Goal: Register for event/course: Register for event/course

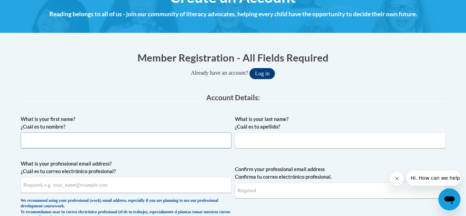
click at [53, 141] on input "What is your first name? ¿Cuál es tu nombre?" at bounding box center [126, 140] width 211 height 16
type input "s"
type input "Santana"
click at [258, 146] on input "What is your last name? ¿Cuál es tu apellido?" at bounding box center [340, 140] width 211 height 16
type input "r"
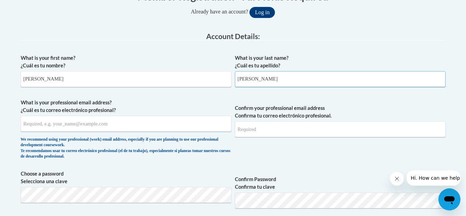
scroll to position [166, 0]
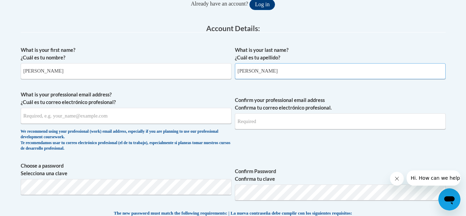
type input "Robinson"
click at [91, 117] on input "What is your professional email address? ¿Cuál es tu correo electrónico profesi…" at bounding box center [126, 116] width 211 height 16
type input "Santanarobinson@yahoo.com"
click at [277, 125] on input "Confirm your professional email address Confirma tu correo electrónico profesio…" at bounding box center [340, 121] width 211 height 16
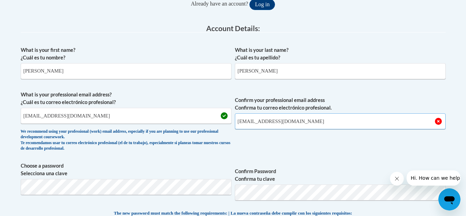
type input "santanarobinson@yahoo.com"
click at [25, 115] on input "Santanarobinson@yahoo.com" at bounding box center [126, 116] width 211 height 16
click at [26, 115] on input "Santanarobinson@yahoo.com" at bounding box center [126, 116] width 211 height 16
type input "santanarobinson@yahoo.com"
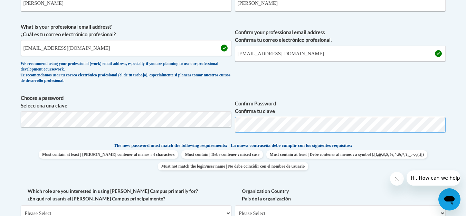
scroll to position [249, 0]
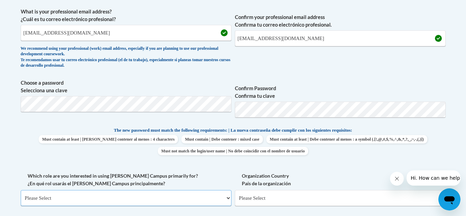
click at [227, 198] on select "Please Select College/University | Colegio/Universidad Community/Nonprofit Part…" at bounding box center [126, 198] width 211 height 16
select select "fbf2d438-af2f-41f8-98f1-81c410e29de3"
click at [21, 190] on select "Please Select College/University | Colegio/Universidad Community/Nonprofit Part…" at bounding box center [126, 198] width 211 height 16
click at [260, 200] on select "Please Select Early Learning/Daycare Teacher/Family Home Care Provider | Maestr…" at bounding box center [340, 198] width 211 height 16
select select "6732b29e-f5f4-40e4-a595-7dafd2b8fb29"
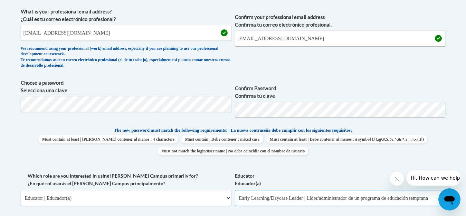
click at [235, 190] on select "Please Select Early Learning/Daycare Teacher/Family Home Care Provider | Maestr…" at bounding box center [340, 198] width 211 height 16
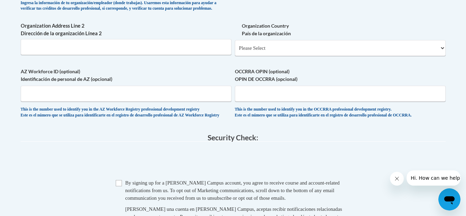
scroll to position [525, 0]
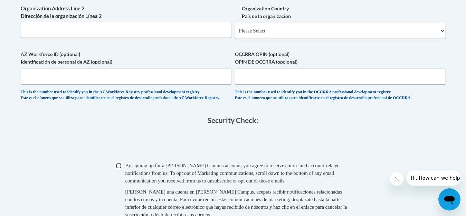
click at [119, 169] on input "Checkbox" at bounding box center [119, 166] width 6 height 6
checkbox input "true"
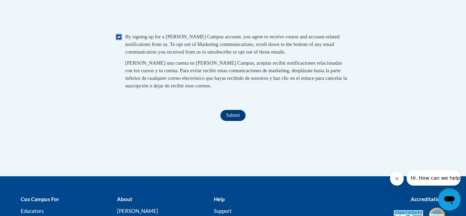
scroll to position [668, 0]
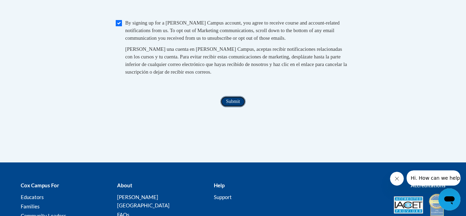
click at [230, 107] on input "Submit" at bounding box center [232, 101] width 25 height 11
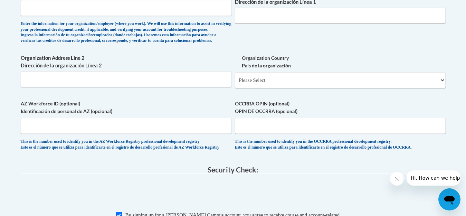
click at [92, 8] on input "Organization Name" at bounding box center [126, 8] width 211 height 16
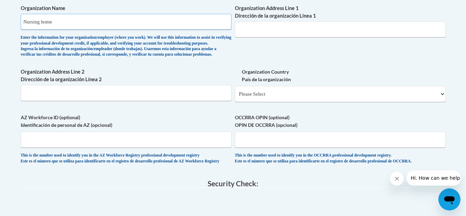
scroll to position [448, 0]
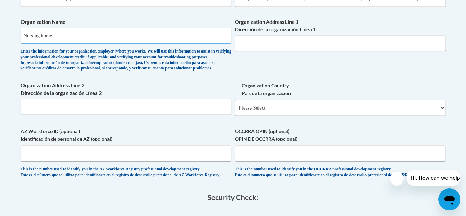
type input "Nursing home"
click at [294, 44] on input "Organization Address Line 1 Dirección de la organización Línea 1" at bounding box center [340, 43] width 211 height 16
type input "5131 warmspring road"
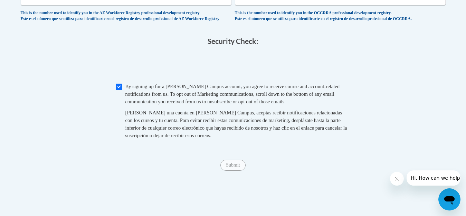
scroll to position [614, 0]
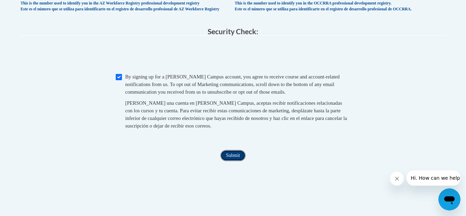
click at [235, 161] on input "Submit" at bounding box center [232, 155] width 25 height 11
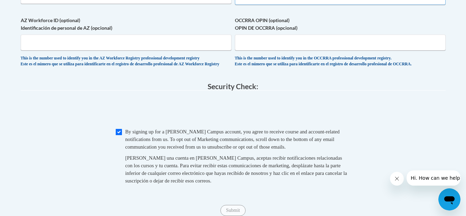
select select "ad49bcad-a171-4b2e-b99c-48b446064914"
select select
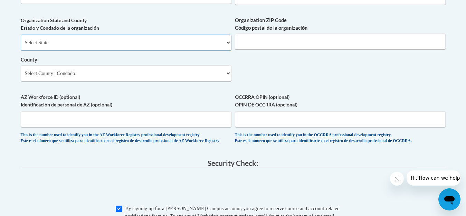
click at [72, 50] on select "Select State Alabama Alaska Arizona Arkansas California Colorado Connecticut De…" at bounding box center [126, 43] width 211 height 16
select select "Georgia"
click at [21, 46] on select "Select State Alabama Alaska Arizona Arkansas California Colorado Connecticut De…" at bounding box center [126, 43] width 211 height 16
click at [72, 81] on select "Select County Appling Atkinson Bacon Baker Baldwin Banks Barrow Bartow Ben Hill…" at bounding box center [126, 73] width 211 height 16
select select "Muscogee"
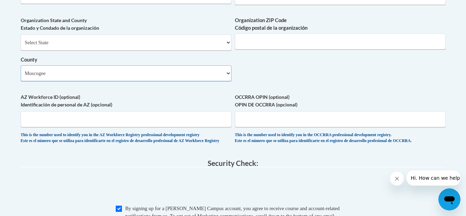
click at [21, 77] on select "Select County Appling Atkinson Bacon Baker Baldwin Banks Barrow Bartow Ben Hill…" at bounding box center [126, 73] width 211 height 16
click at [262, 49] on input "Organization ZIP Code Código postal de la organización" at bounding box center [340, 42] width 211 height 16
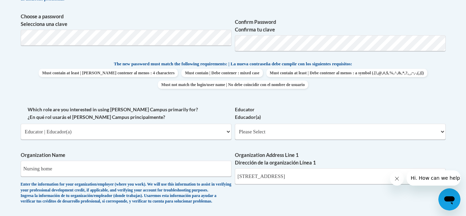
scroll to position [310, 0]
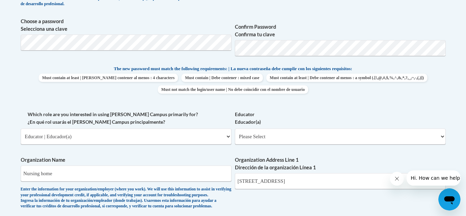
type input "31903"
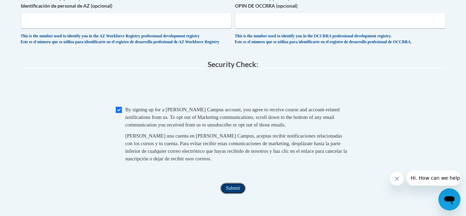
click at [229, 194] on input "Submit" at bounding box center [232, 188] width 25 height 11
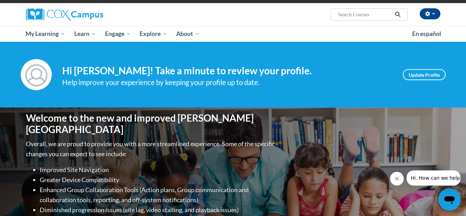
scroll to position [46, 0]
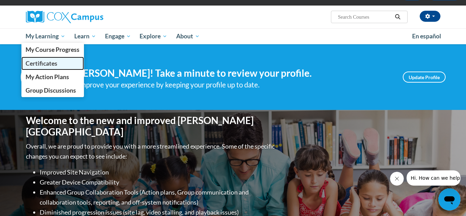
click at [49, 60] on span "Certificates" at bounding box center [42, 63] width 32 height 7
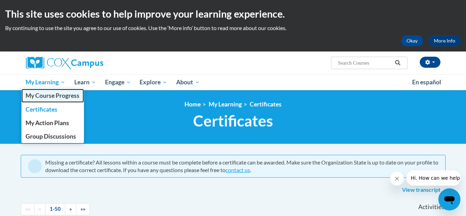
click at [48, 94] on span "My Course Progress" at bounding box center [53, 95] width 54 height 7
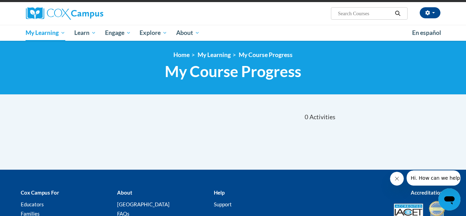
scroll to position [55, 0]
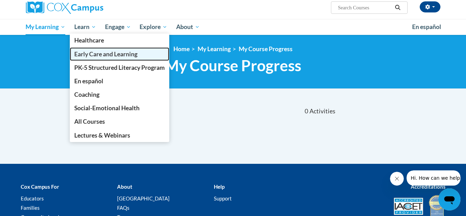
click at [92, 51] on span "Early Care and Learning" at bounding box center [105, 53] width 63 height 7
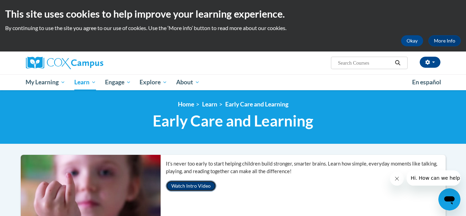
click at [208, 187] on button "Watch Intro Video" at bounding box center [191, 185] width 50 height 11
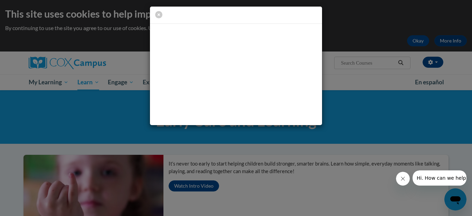
click at [402, 177] on icon "Close message from company" at bounding box center [402, 178] width 3 height 3
click at [159, 15] on icon "button" at bounding box center [158, 14] width 7 height 7
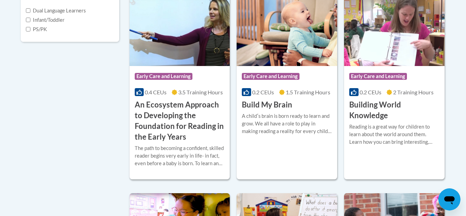
scroll to position [276, 0]
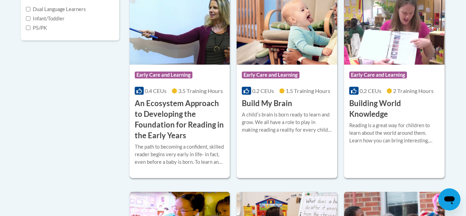
click at [188, 105] on h3 "An Ecosystem Approach to Developing the Foundation for Reading in the Early Yea…" at bounding box center [180, 119] width 90 height 43
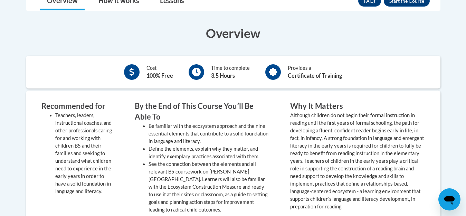
scroll to position [267, 0]
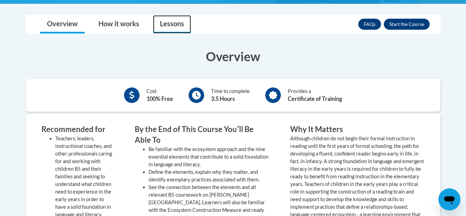
click at [176, 27] on link "Lessons" at bounding box center [172, 24] width 38 height 18
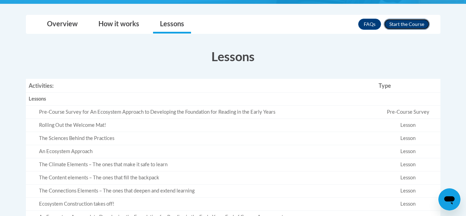
click at [405, 26] on button "Enroll" at bounding box center [407, 24] width 46 height 11
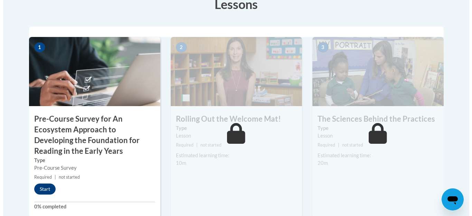
scroll to position [235, 0]
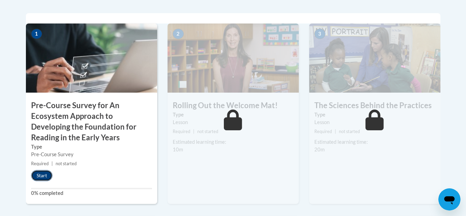
click at [41, 176] on button "Start" at bounding box center [41, 175] width 21 height 11
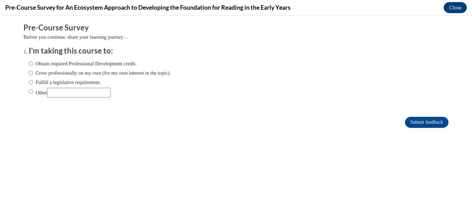
scroll to position [0, 0]
click at [29, 64] on input "Obtain required Professional Development credit." at bounding box center [31, 64] width 4 height 8
radio input "true"
click at [409, 118] on input "Submit feedback" at bounding box center [427, 122] width 44 height 11
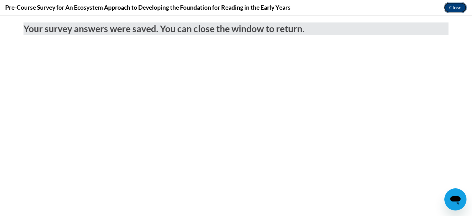
click at [453, 9] on button "Close" at bounding box center [455, 7] width 23 height 11
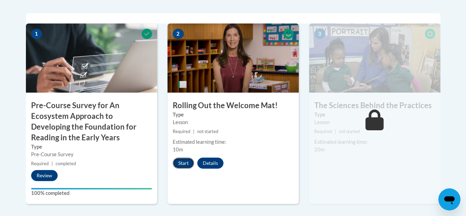
click at [181, 161] on button "Start" at bounding box center [183, 163] width 21 height 11
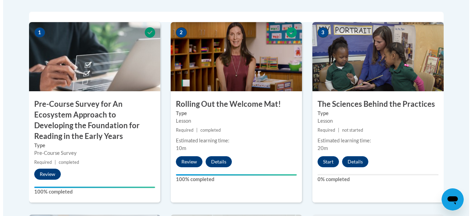
scroll to position [228, 0]
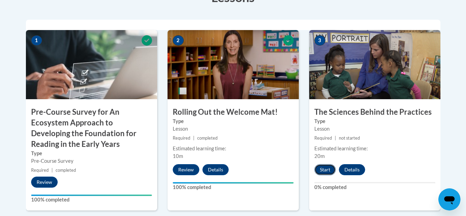
click at [324, 168] on button "Start" at bounding box center [324, 169] width 21 height 11
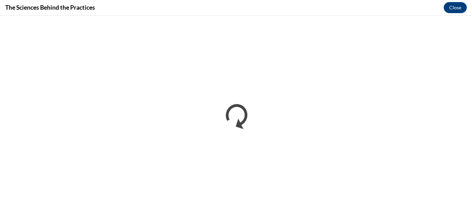
scroll to position [0, 0]
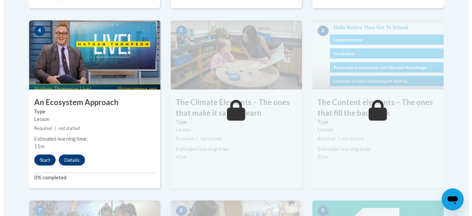
scroll to position [438, 0]
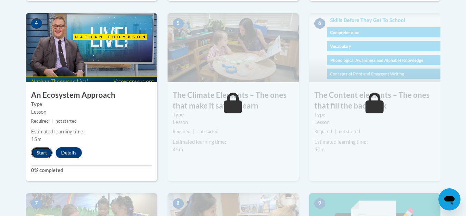
click at [41, 154] on button "Start" at bounding box center [41, 152] width 21 height 11
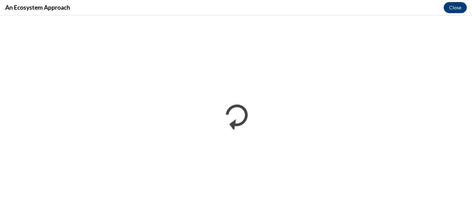
scroll to position [0, 0]
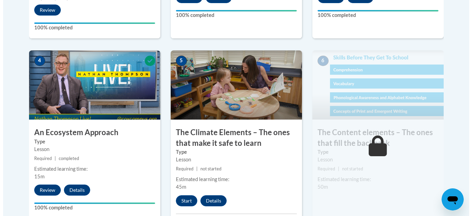
scroll to position [405, 0]
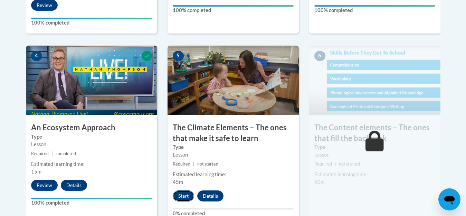
click at [180, 195] on button "Start" at bounding box center [183, 195] width 21 height 11
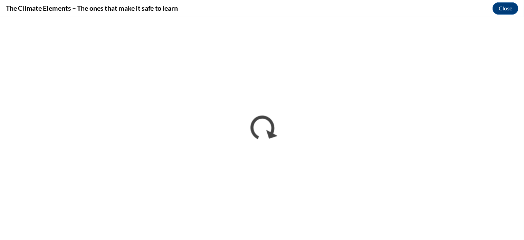
scroll to position [405, 0]
